Goal: Task Accomplishment & Management: Manage account settings

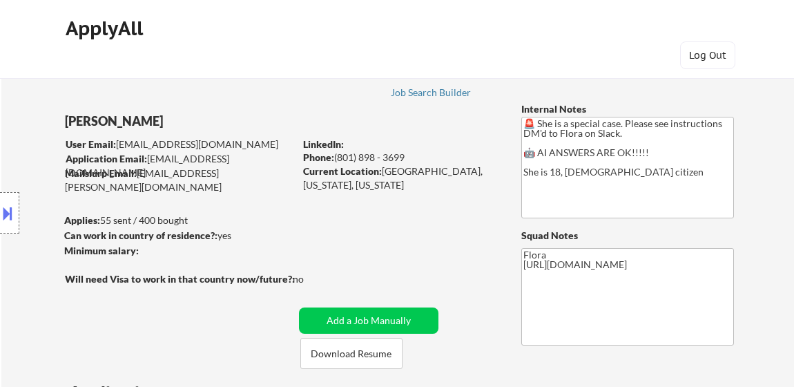
select select ""applied""
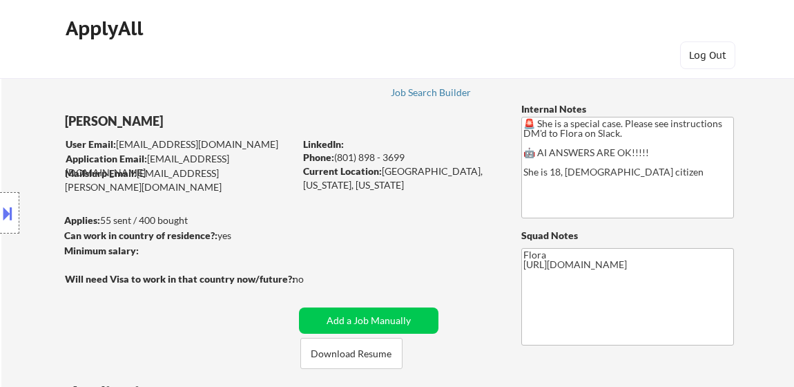
select select ""applied""
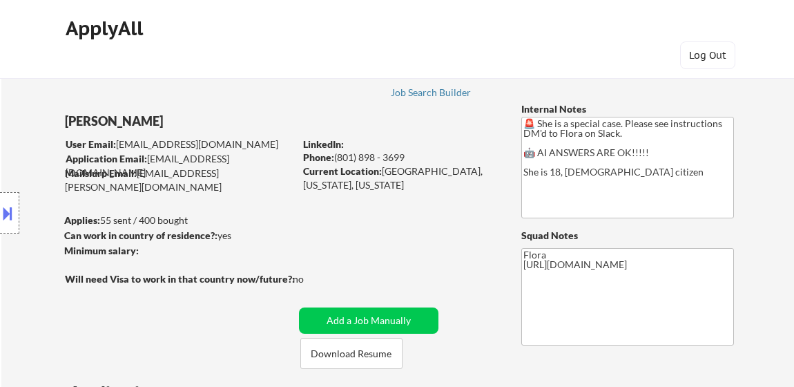
select select ""applied""
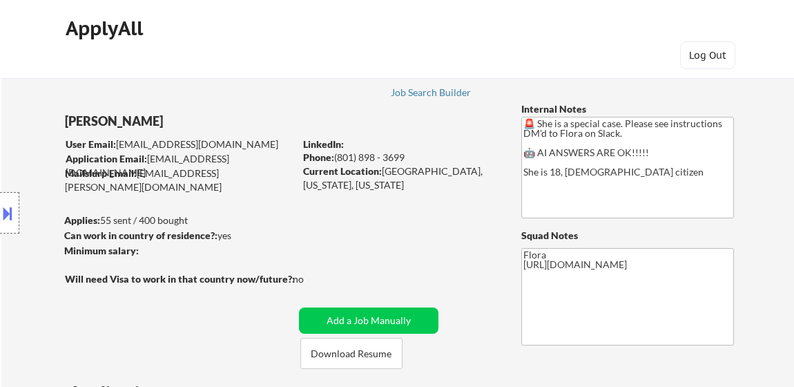
select select ""applied""
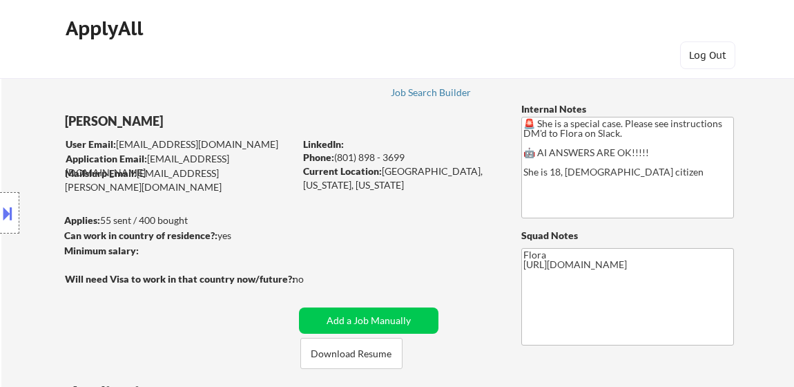
select select ""applied""
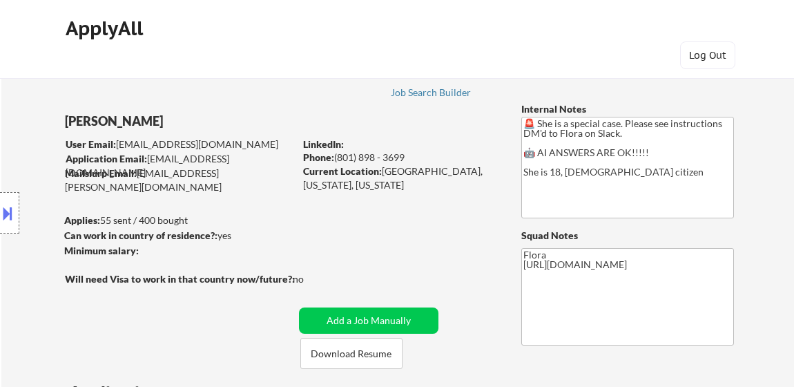
select select ""applied""
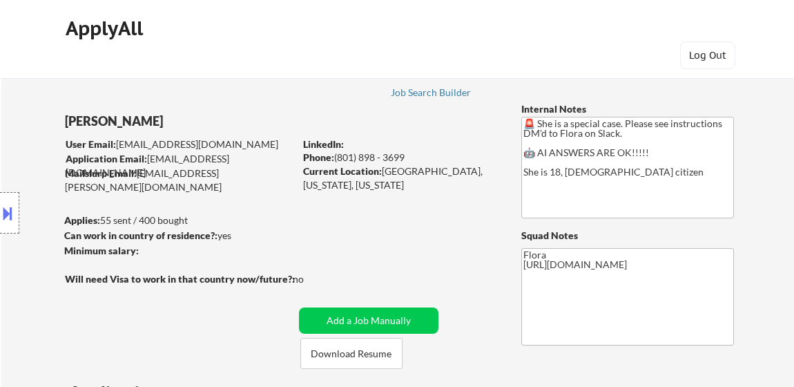
select select ""applied""
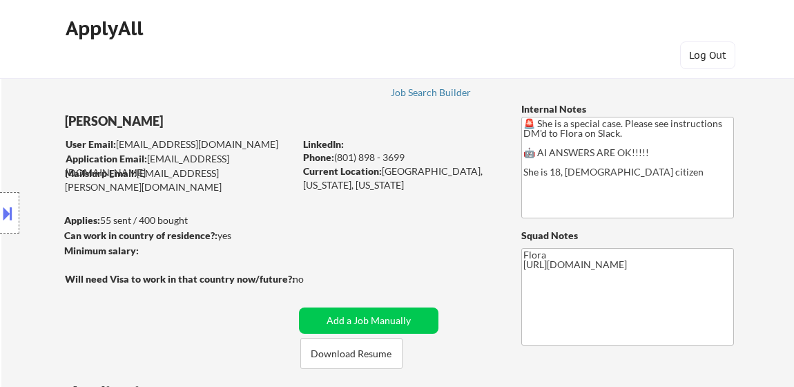
select select ""applied""
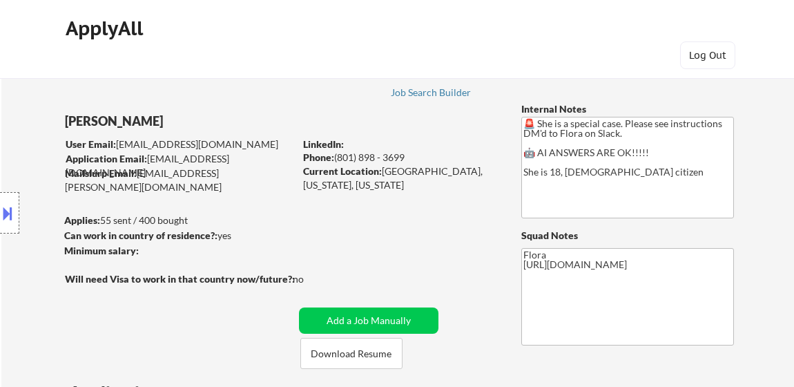
select select ""applied""
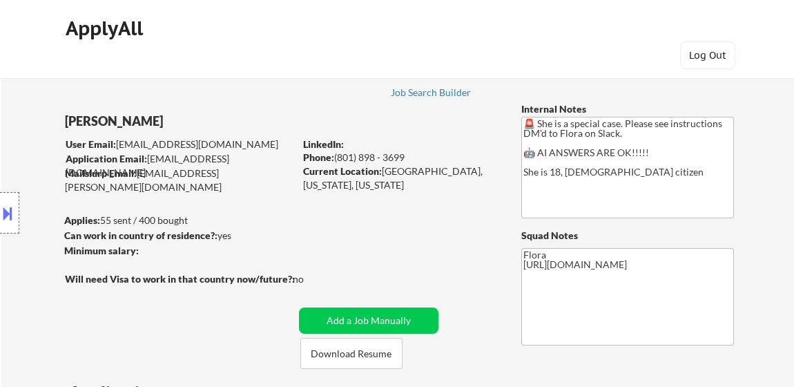
select select ""applied""
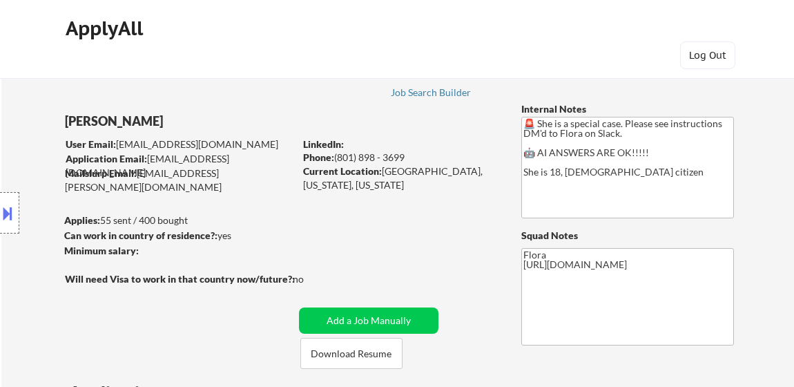
select select ""applied""
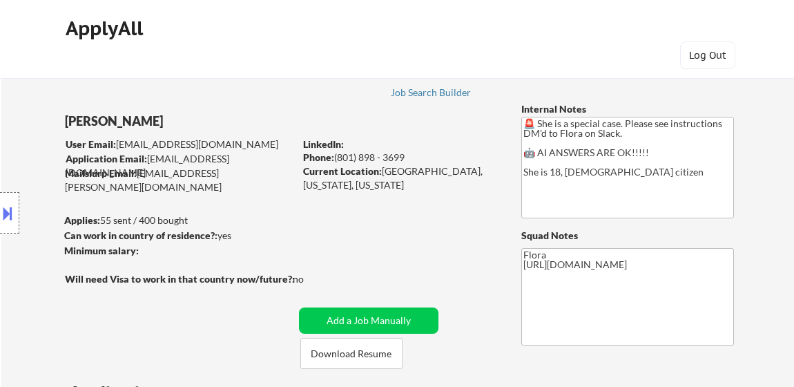
select select ""applied""
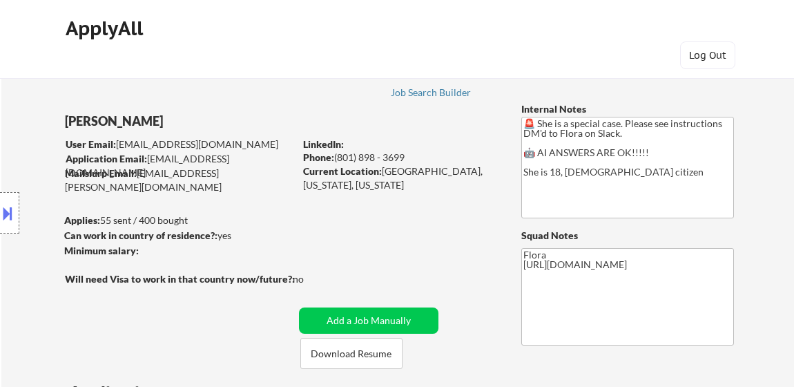
select select ""applied""
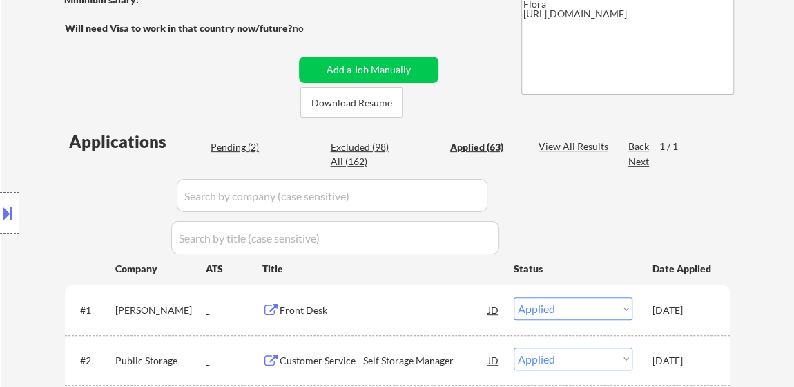
scroll to position [376, 0]
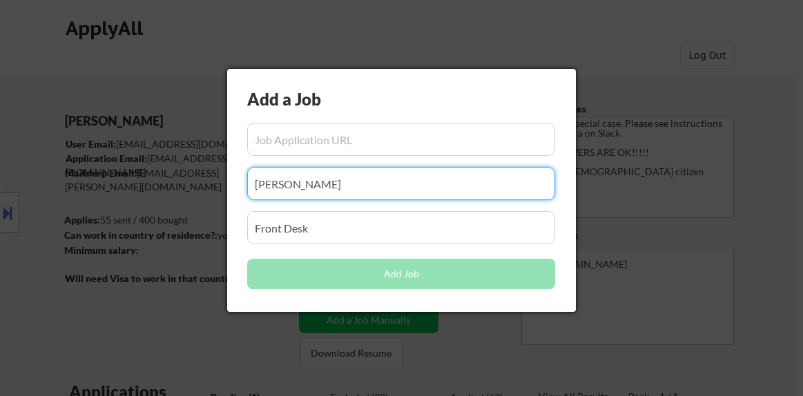
select select ""pending""
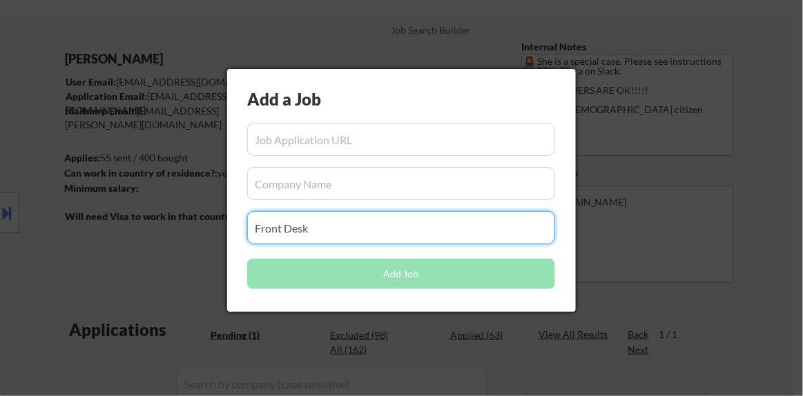
click at [402, 219] on input "input" at bounding box center [401, 227] width 308 height 33
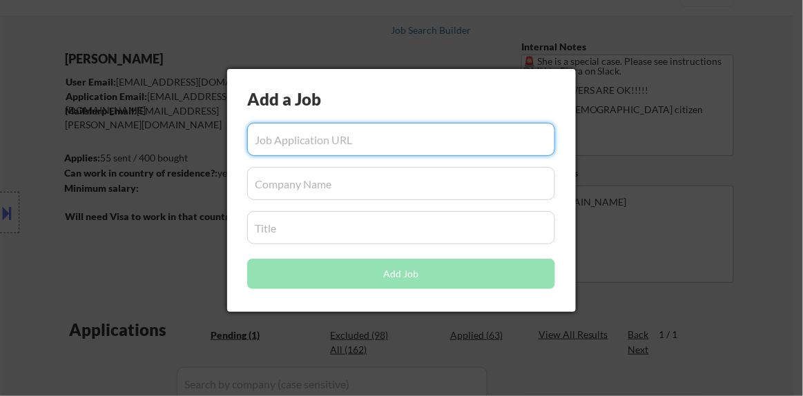
click at [368, 147] on input "input" at bounding box center [401, 139] width 308 height 33
paste input "https://www.indeed.com/viewjob?jk=df2e5bea92aa621e&from=shareddesktop_copy"
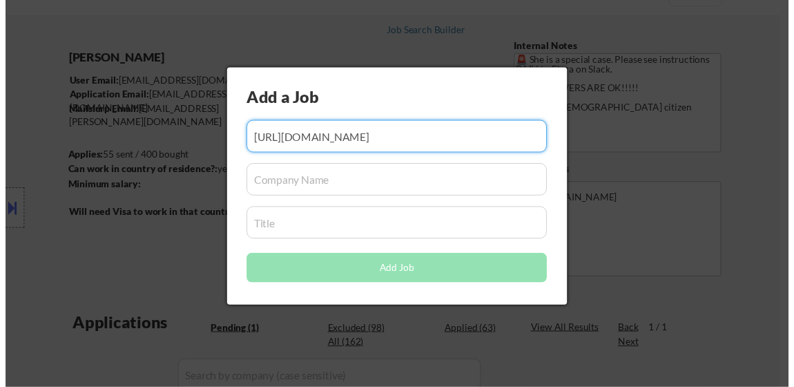
scroll to position [0, 0]
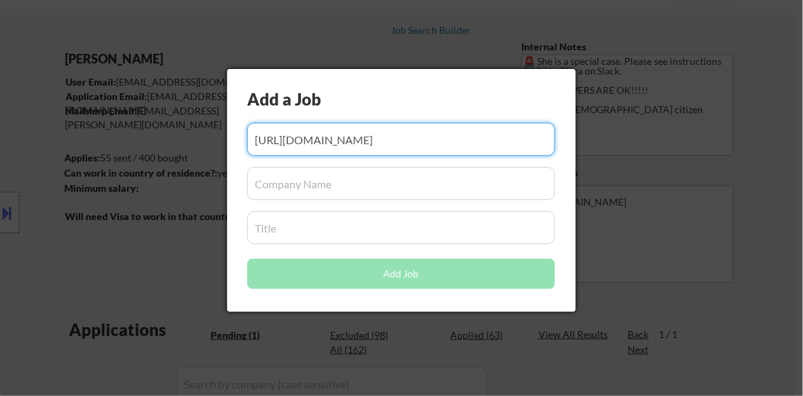
type input "https://www.indeed.com/viewjob?jk=df2e5bea92aa621e&from=shareddesktop_copy"
click at [365, 187] on input "input" at bounding box center [401, 183] width 308 height 33
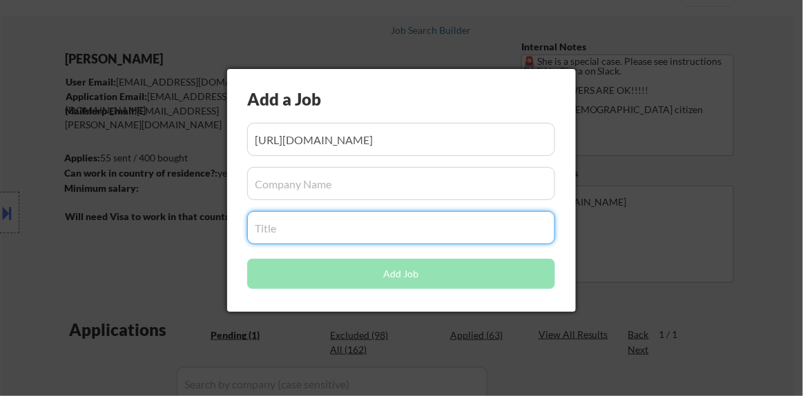
click at [345, 238] on input "input" at bounding box center [401, 227] width 308 height 33
paste input "Housekeeping Room Attendant - Conrad Los Angeles"
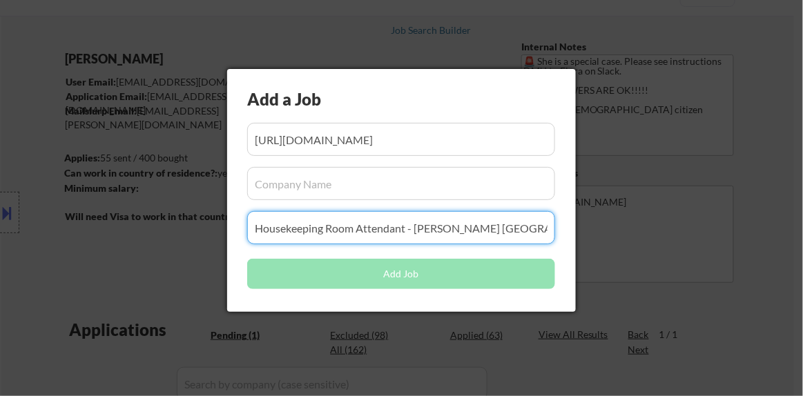
type input "Housekeeping Room Attendant - Conrad Los Angeles"
click at [379, 184] on input "input" at bounding box center [401, 183] width 308 height 33
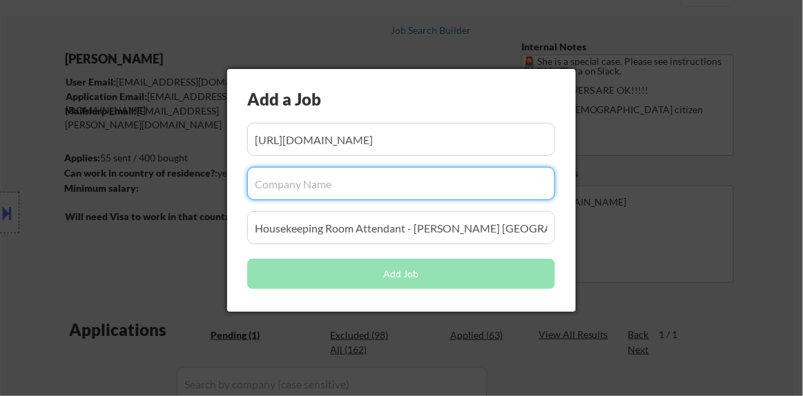
paste input "Hilton"
type input "Hilton"
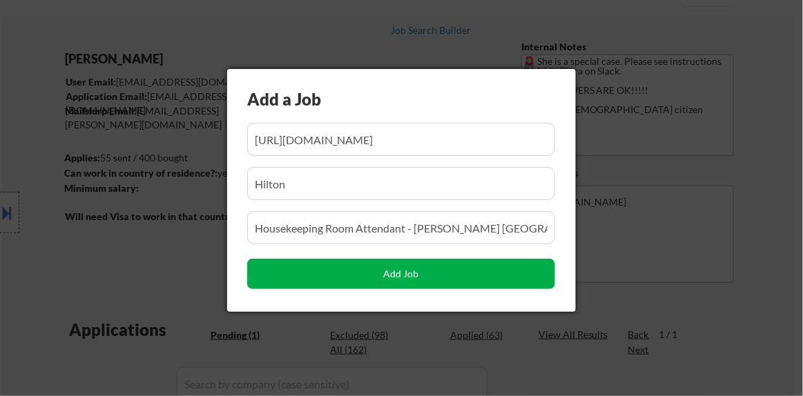
click at [403, 267] on button "Add Job" at bounding box center [401, 274] width 308 height 30
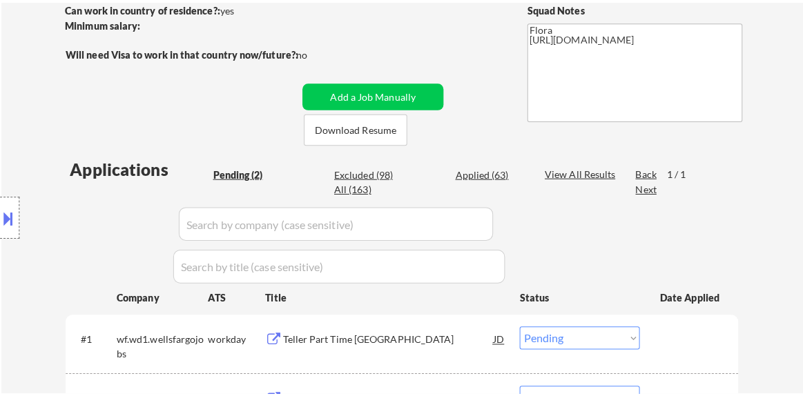
scroll to position [314, 0]
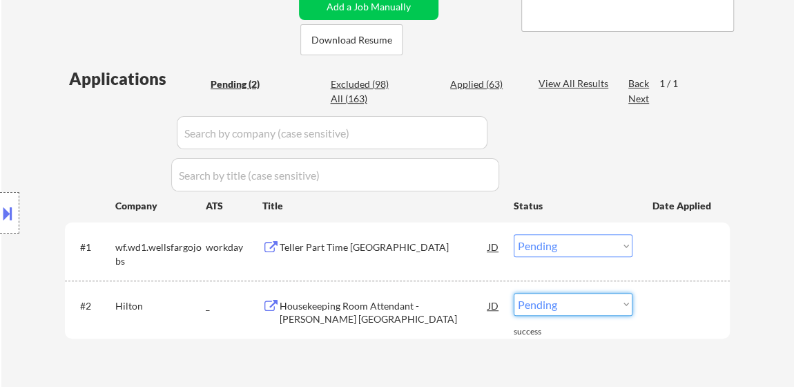
click at [557, 307] on select "Choose an option... Pending Applied Excluded (Questions) Excluded (Expired) Exc…" at bounding box center [573, 304] width 119 height 23
select select ""applied""
click at [514, 293] on select "Choose an option... Pending Applied Excluded (Questions) Excluded (Expired) Exc…" at bounding box center [573, 304] width 119 height 23
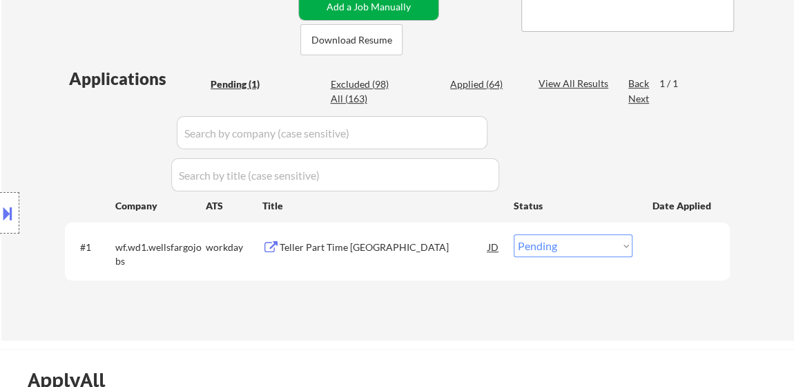
click at [372, 7] on button "Add a Job Manually" at bounding box center [369, 7] width 140 height 26
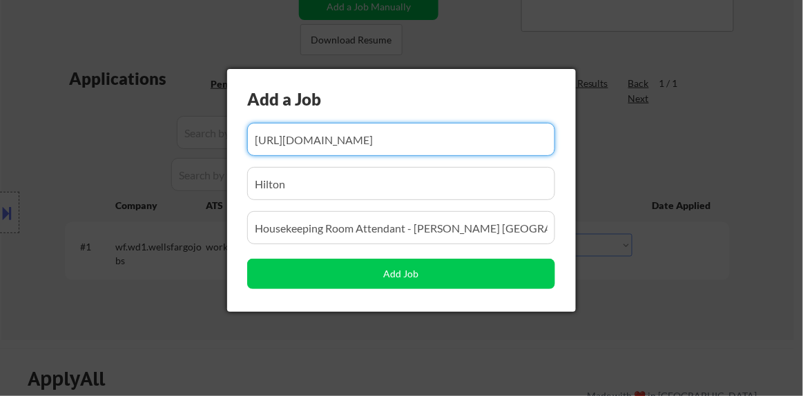
click at [334, 150] on input "input" at bounding box center [401, 139] width 308 height 33
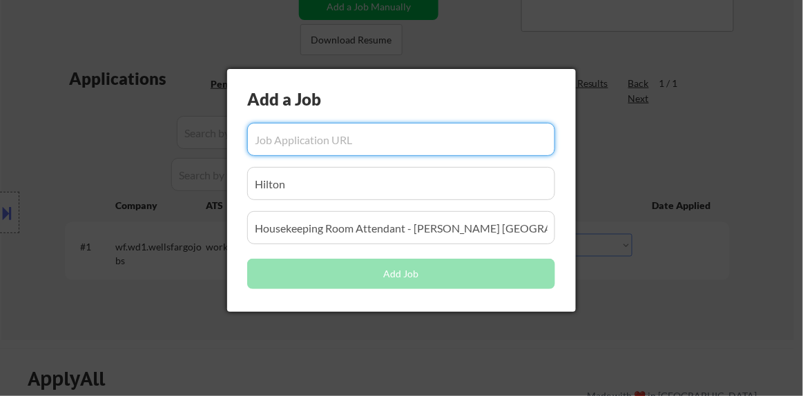
paste input "https://www.indeed.com/viewjob?jk=64bf0b442499db0d&from=shareddesktop_copy"
type input "https://www.indeed.com/viewjob?jk=64bf0b442499db0d&from=shareddesktop_copy"
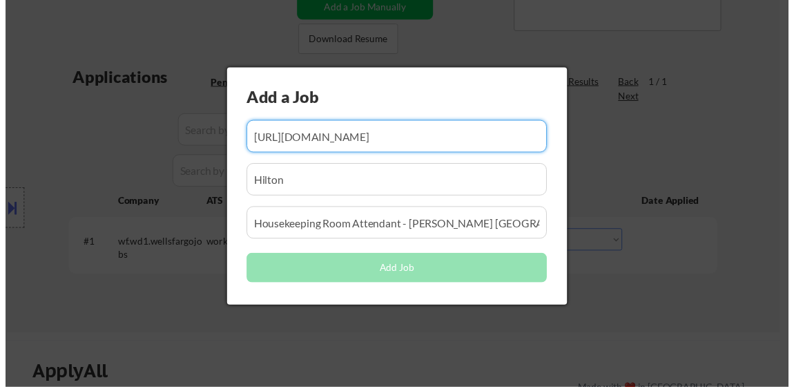
scroll to position [0, 0]
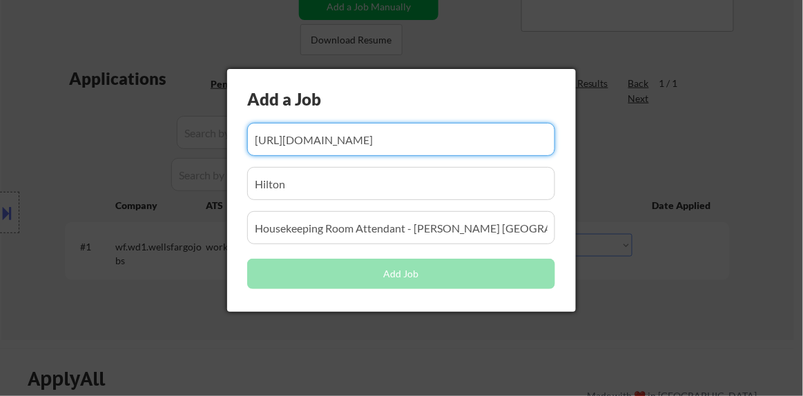
click at [343, 186] on input "input" at bounding box center [401, 183] width 308 height 33
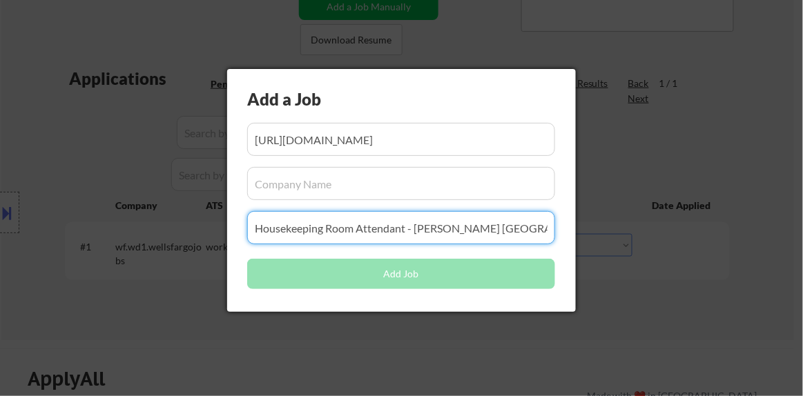
click at [349, 238] on input "input" at bounding box center [401, 227] width 308 height 33
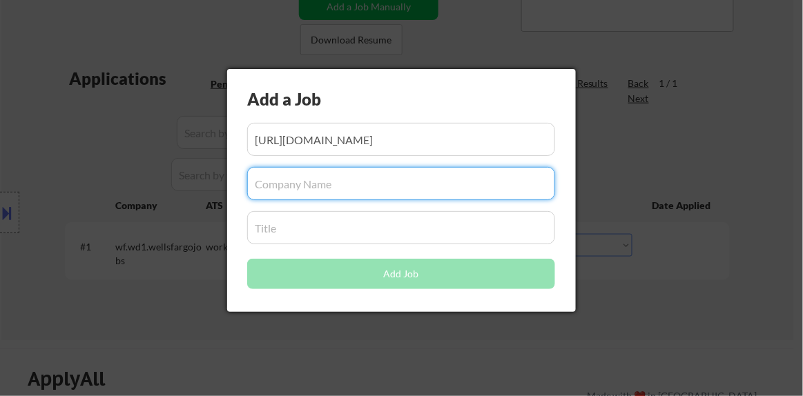
click at [367, 196] on input "input" at bounding box center [401, 183] width 308 height 33
paste input "CareGivers Home Care"
type input "CareGivers Home Care"
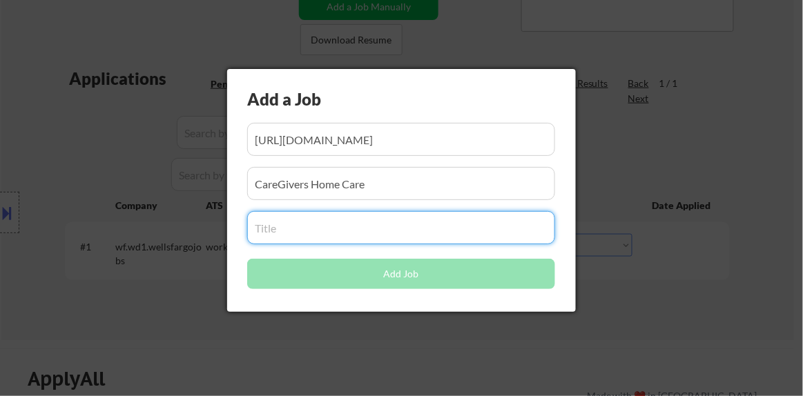
click at [360, 229] on input "input" at bounding box center [401, 227] width 308 height 33
paste input "Housekeeper"
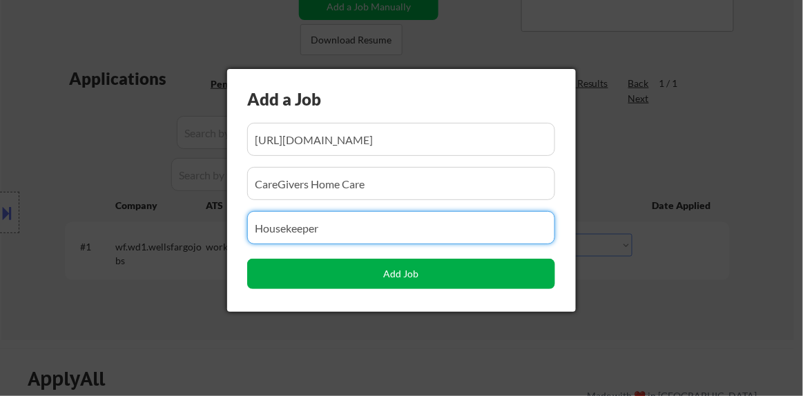
type input "Housekeeper"
click at [400, 279] on button "Add Job" at bounding box center [401, 274] width 308 height 30
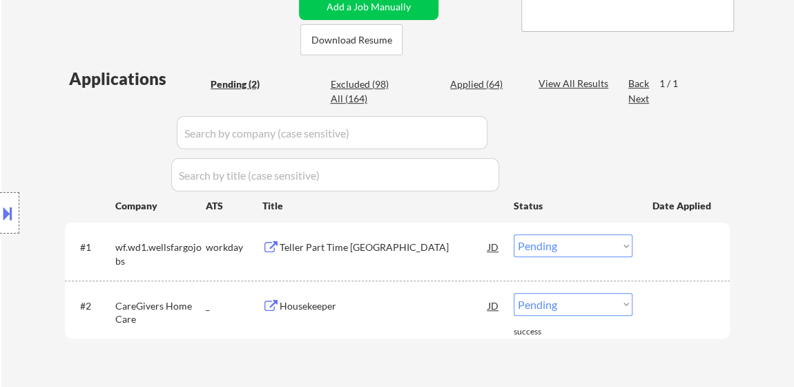
click at [528, 301] on select "Choose an option... Pending Applied Excluded (Questions) Excluded (Expired) Exc…" at bounding box center [573, 304] width 119 height 23
select select ""applied""
click at [514, 293] on select "Choose an option... Pending Applied Excluded (Questions) Excluded (Expired) Exc…" at bounding box center [573, 304] width 119 height 23
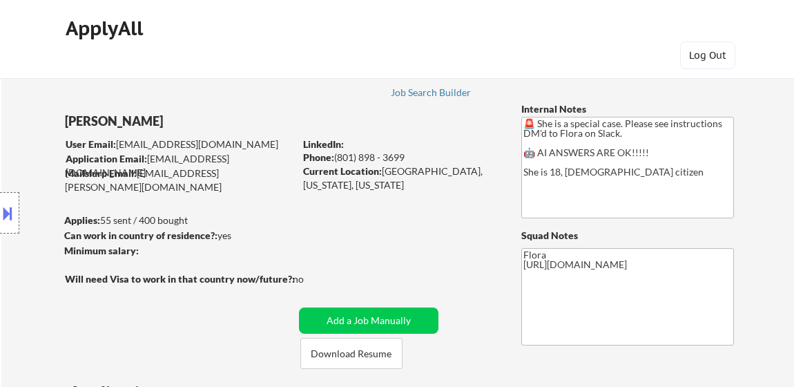
select select ""applied""
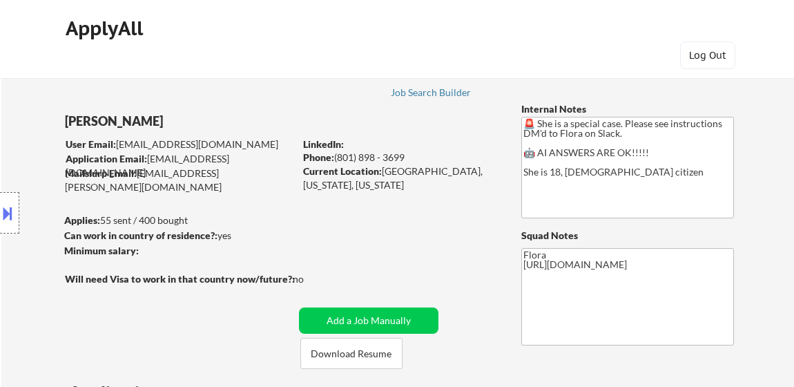
select select ""applied""
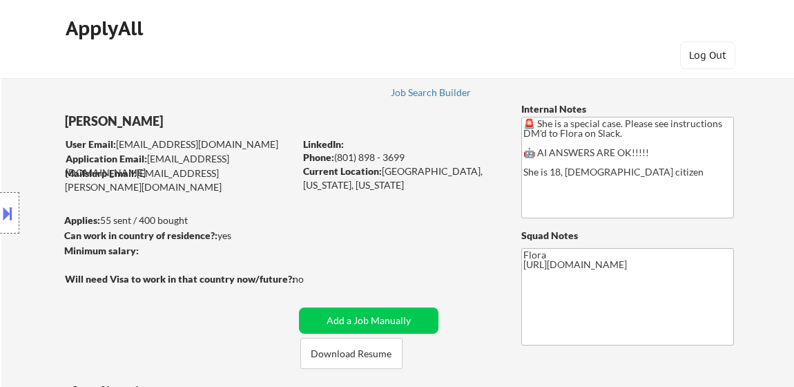
select select ""applied""
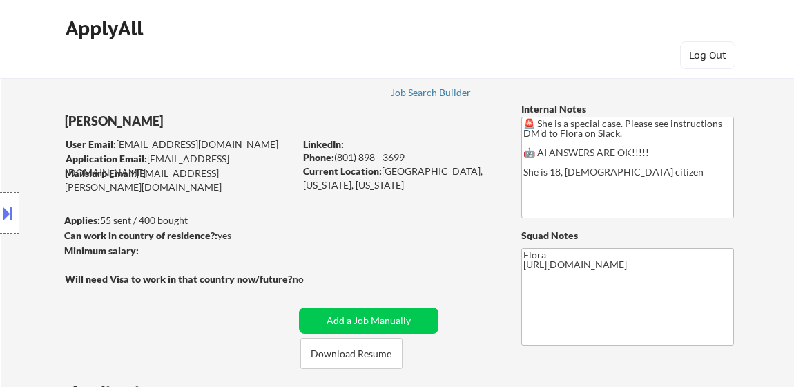
select select ""applied""
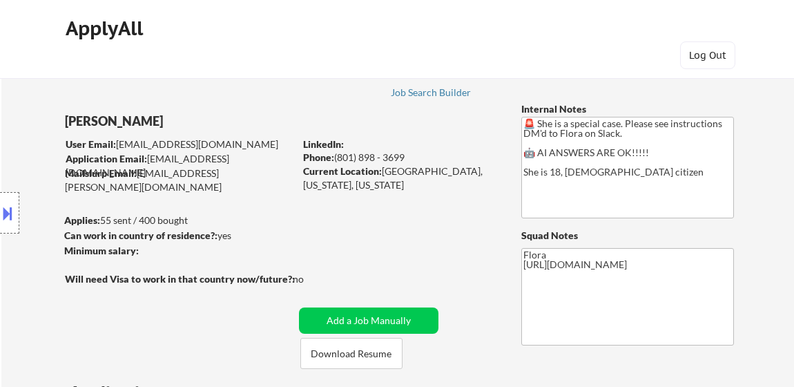
select select ""applied""
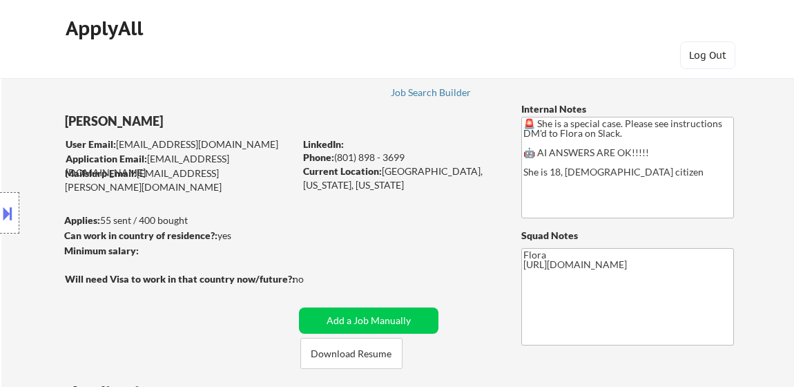
select select ""applied""
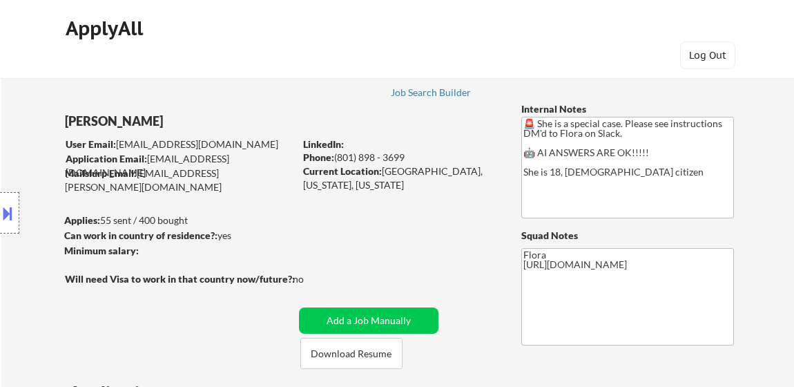
select select ""applied""
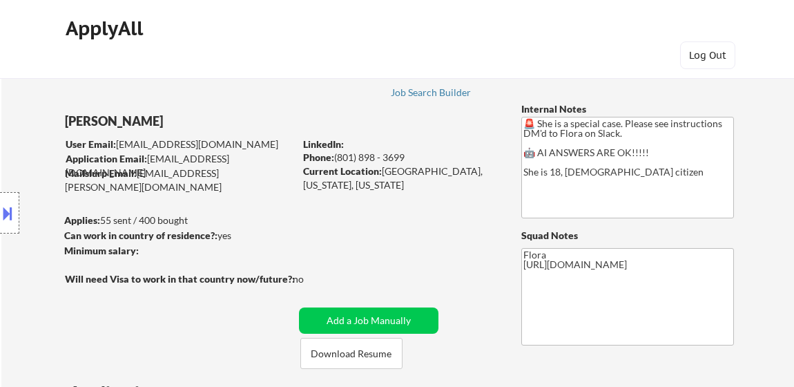
select select ""applied""
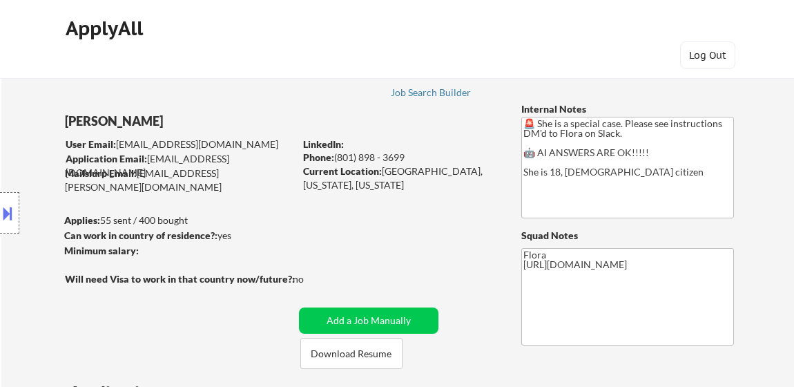
select select ""applied""
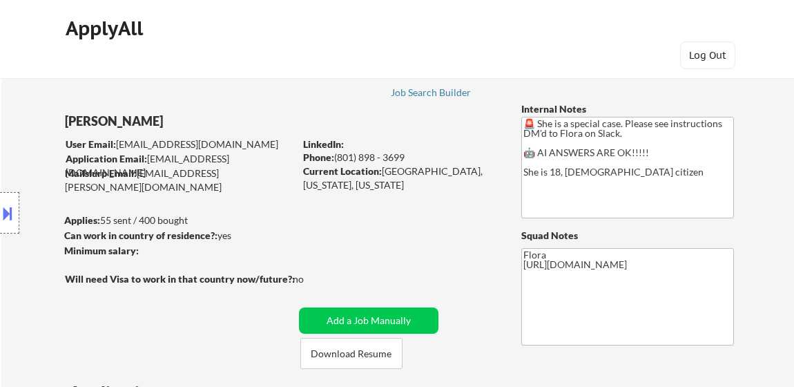
select select ""applied""
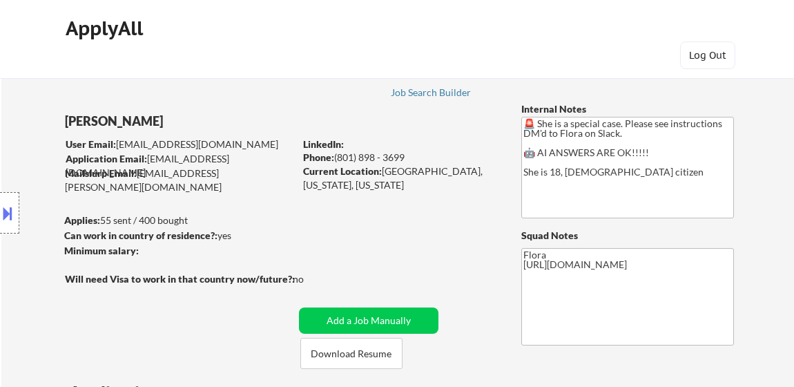
select select ""applied""
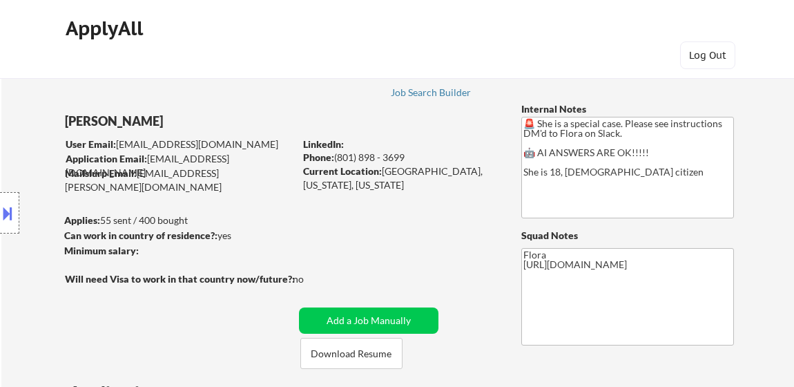
select select ""applied""
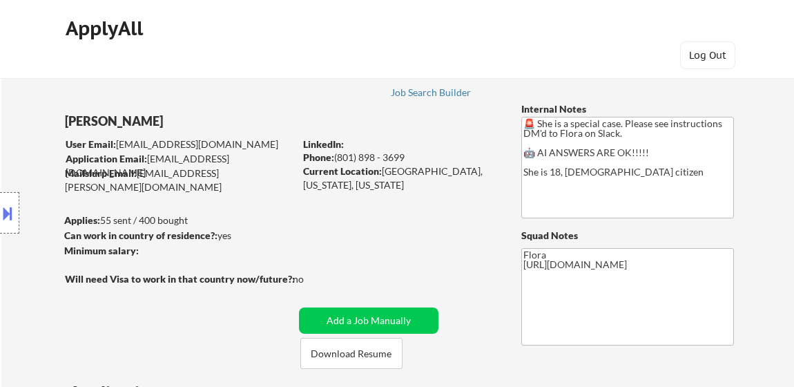
select select ""applied""
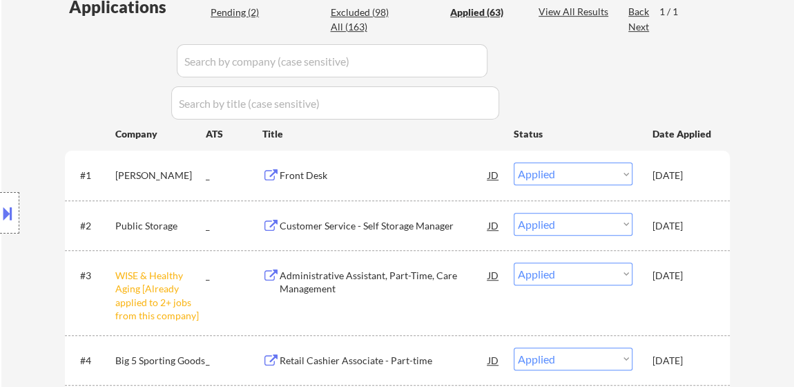
scroll to position [314, 0]
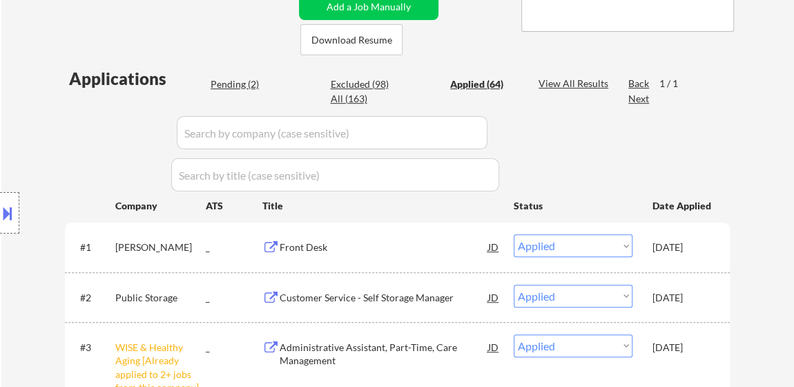
select select ""applied""
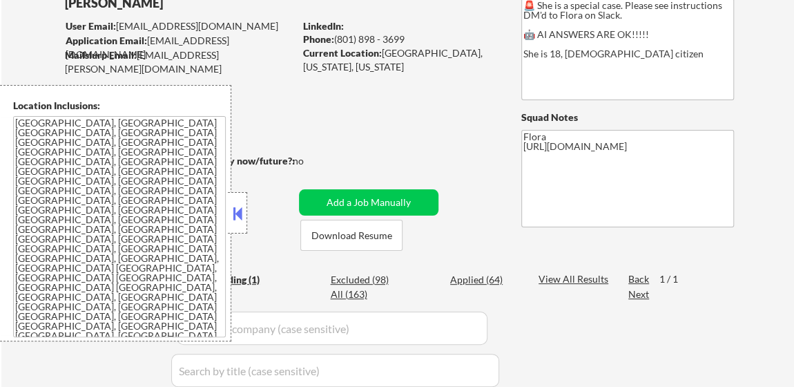
scroll to position [188, 0]
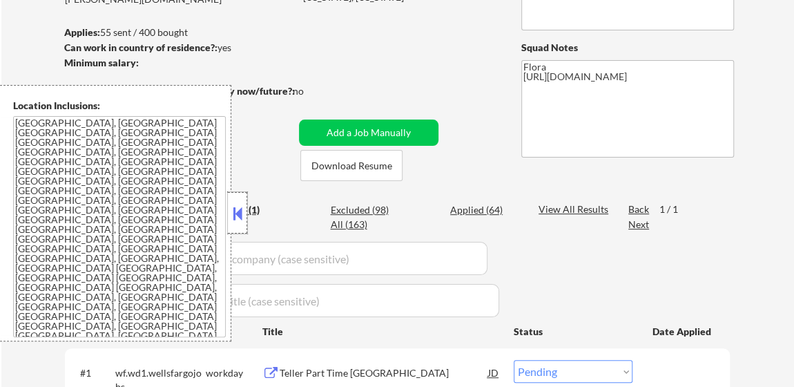
drag, startPoint x: 240, startPoint y: 202, endPoint x: 251, endPoint y: 222, distance: 22.3
click at [241, 204] on div at bounding box center [237, 212] width 19 height 41
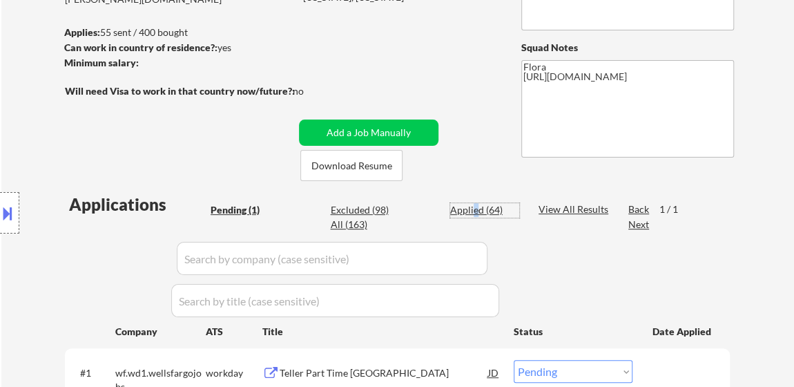
click at [475, 207] on div "Applied (64)" at bounding box center [484, 210] width 69 height 14
select select ""applied""
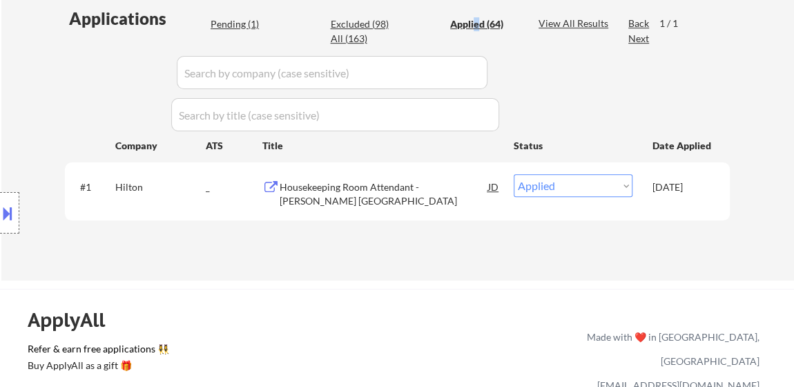
scroll to position [376, 0]
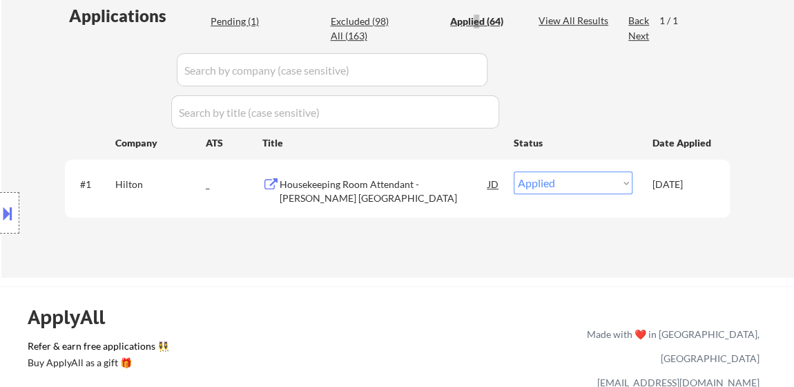
select select ""applied""
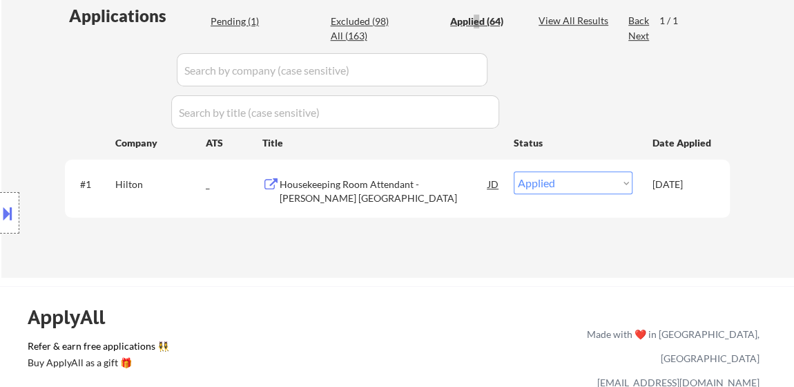
select select ""applied""
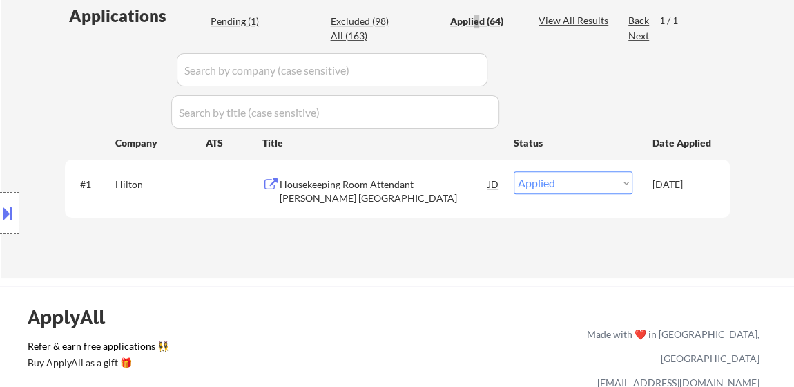
select select ""applied""
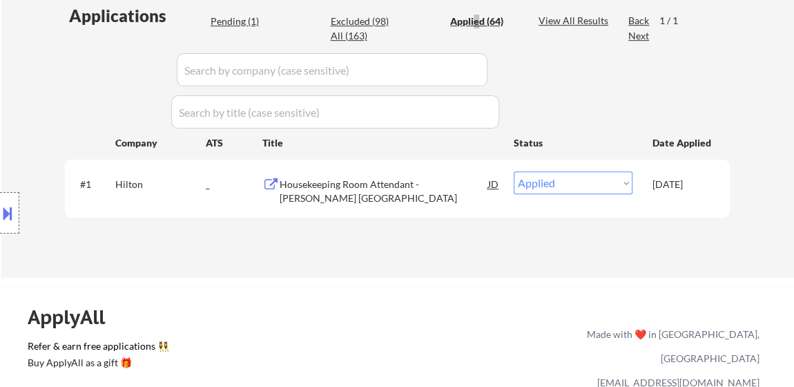
select select ""applied""
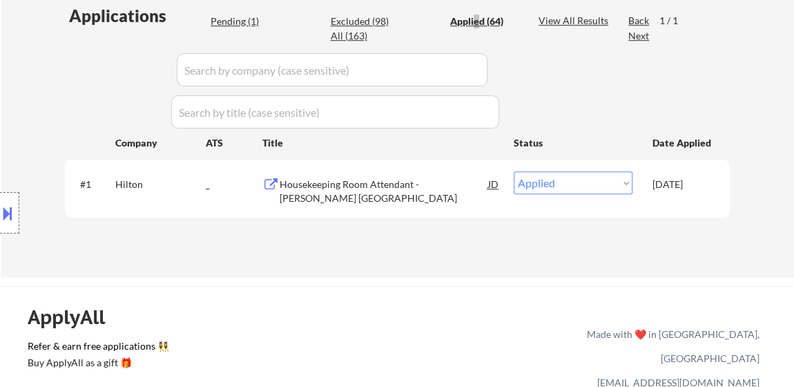
select select ""applied""
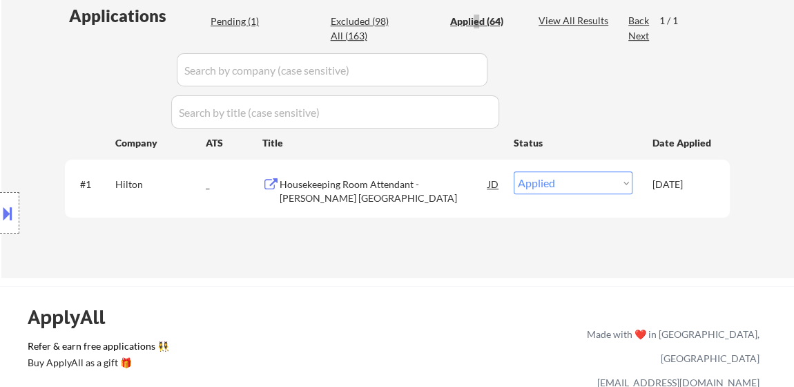
select select ""applied""
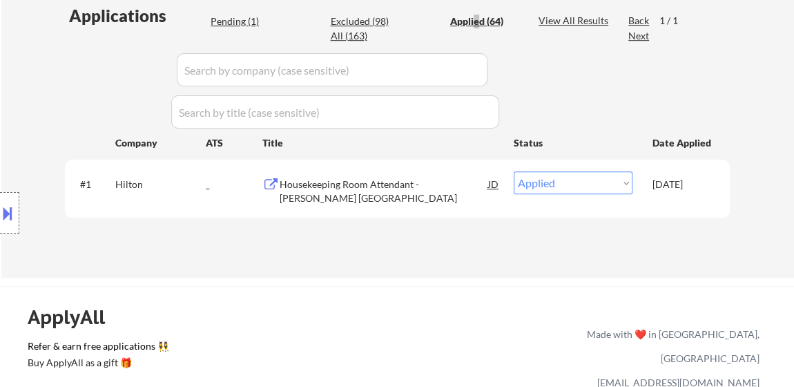
select select ""applied""
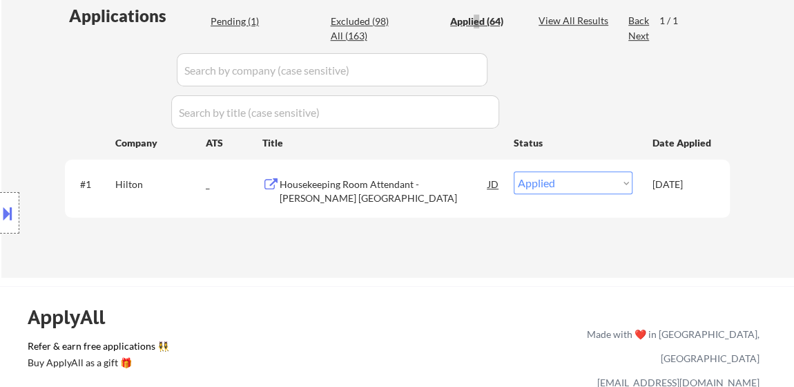
select select ""applied""
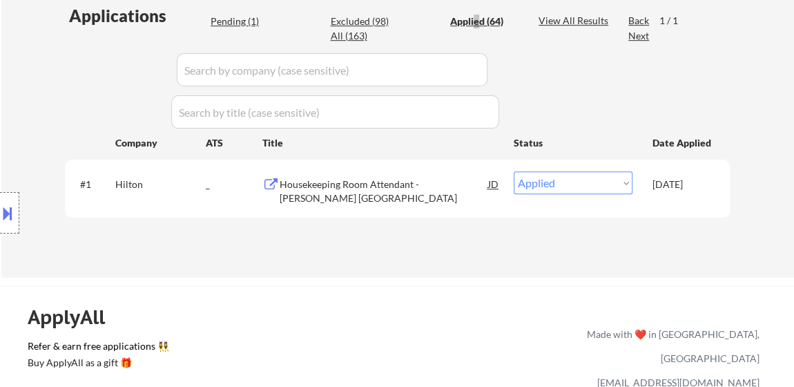
select select ""applied""
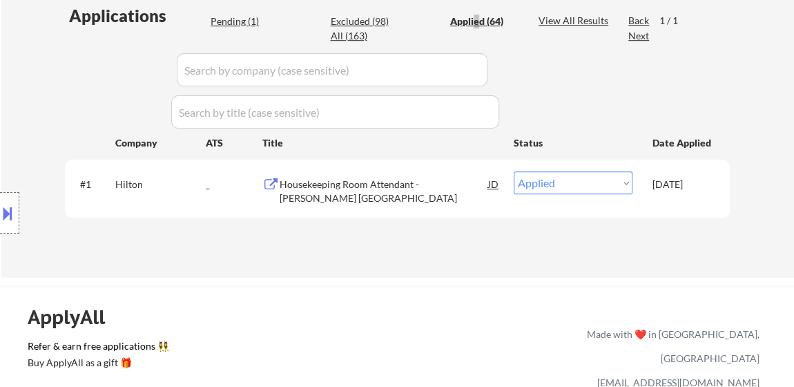
select select ""applied""
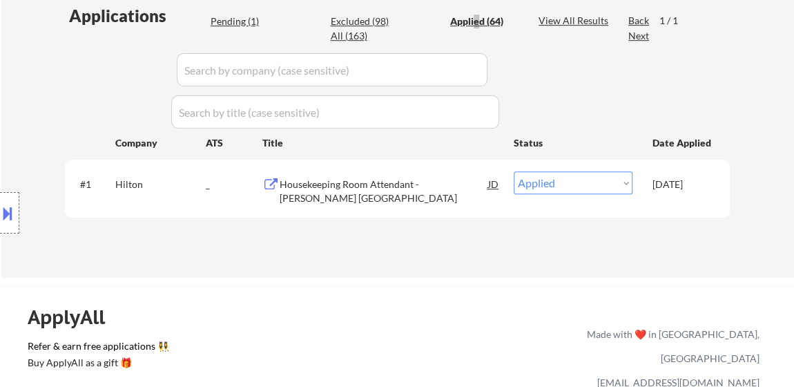
select select ""applied""
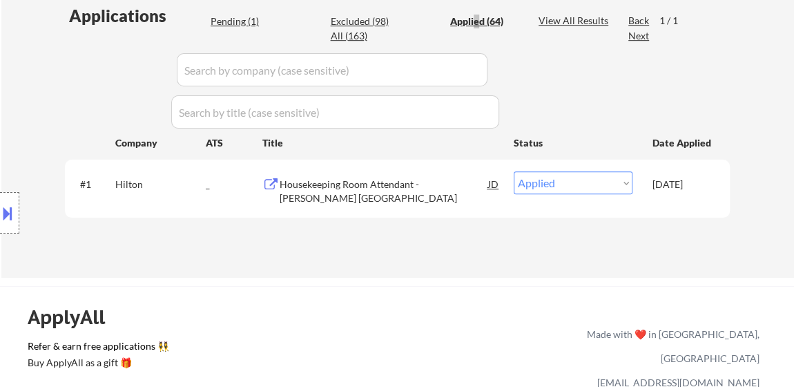
select select ""applied""
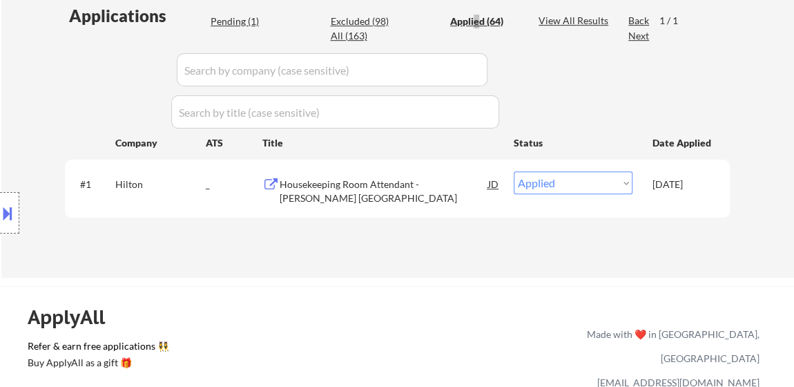
select select ""applied""
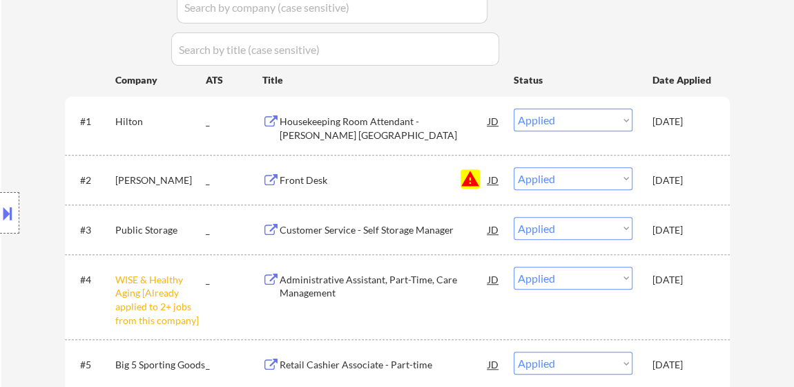
scroll to position [251, 0]
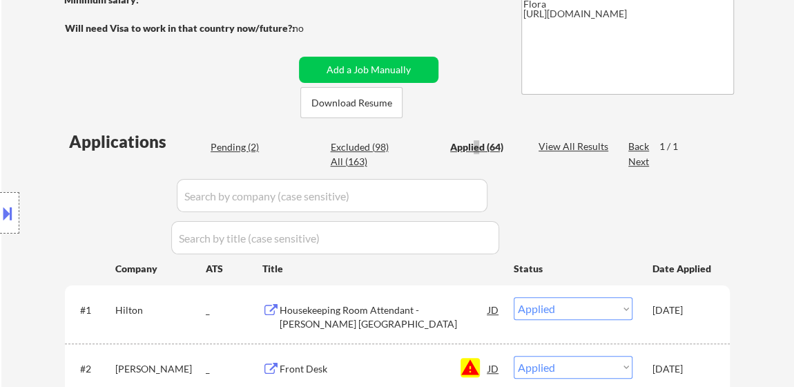
select select ""applied""
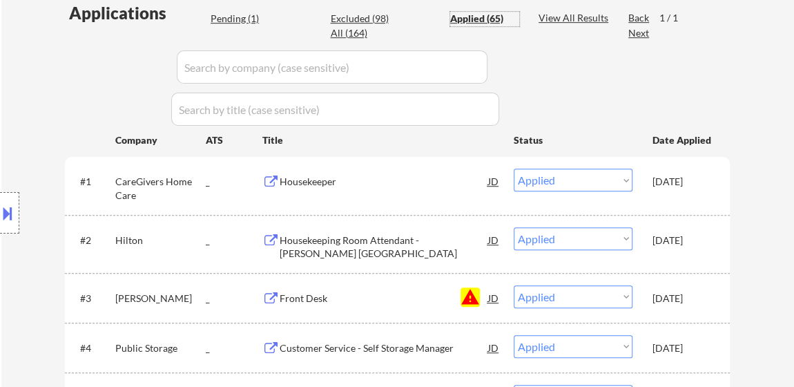
scroll to position [376, 0]
